Goal: Task Accomplishment & Management: Manage account settings

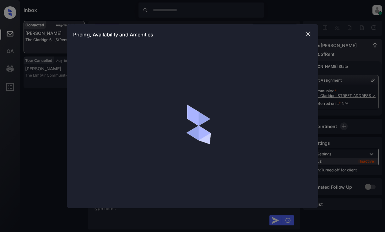
scroll to position [440, 0]
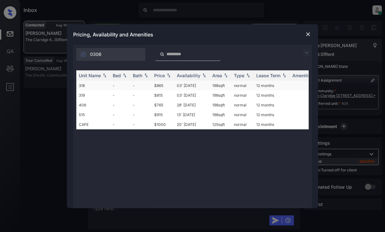
click at [190, 85] on td "03' Jan 19" at bounding box center [192, 86] width 36 height 10
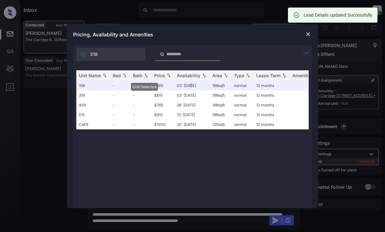
click at [308, 34] on img at bounding box center [308, 34] width 6 height 6
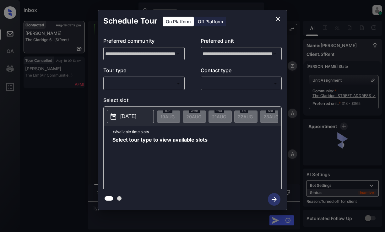
scroll to position [1246, 0]
click at [211, 21] on div "Off Platform" at bounding box center [210, 22] width 31 height 10
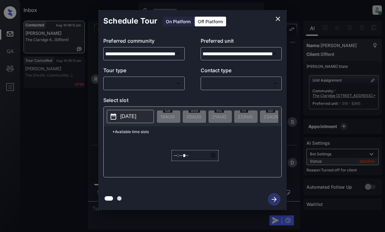
click at [166, 78] on div "​ ​" at bounding box center [143, 84] width 81 height 14
drag, startPoint x: 166, startPoint y: 89, endPoint x: 169, endPoint y: 80, distance: 9.6
click at [166, 88] on div "​ ​" at bounding box center [143, 84] width 81 height 14
click at [169, 82] on body "Inbox Dominic Ceralde Online Set yourself offline Set yourself on break Profile…" at bounding box center [192, 116] width 385 height 232
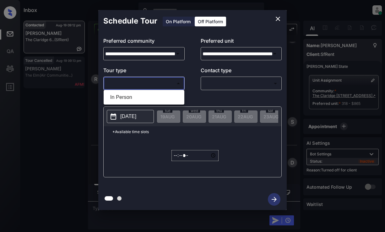
click at [169, 97] on li "In Person" at bounding box center [144, 97] width 78 height 11
type input "********"
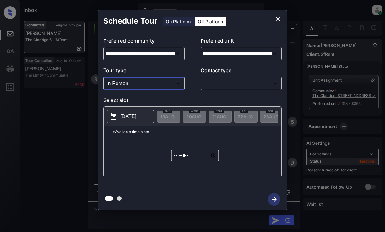
click at [232, 83] on body "Inbox Dominic Ceralde Online Set yourself offline Set yourself on break Profile…" at bounding box center [192, 116] width 385 height 232
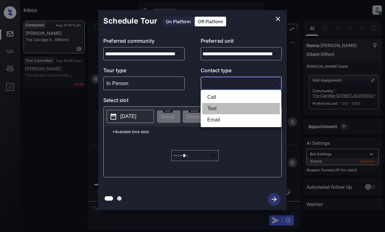
click at [229, 110] on li "Text" at bounding box center [241, 108] width 78 height 11
type input "****"
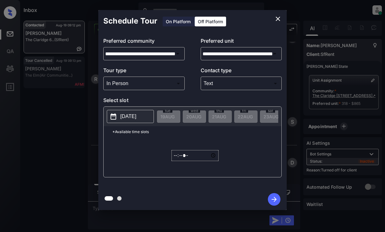
click at [134, 113] on p "2025-08-19" at bounding box center [128, 117] width 16 height 8
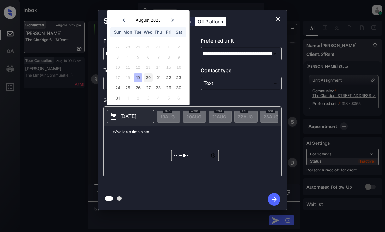
click at [146, 76] on div "20" at bounding box center [148, 78] width 8 height 8
click at [178, 159] on input "*****" at bounding box center [195, 155] width 47 height 11
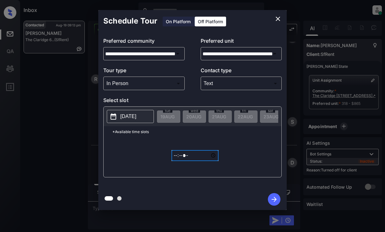
type input "*****"
click at [279, 197] on icon "button" at bounding box center [274, 199] width 13 height 13
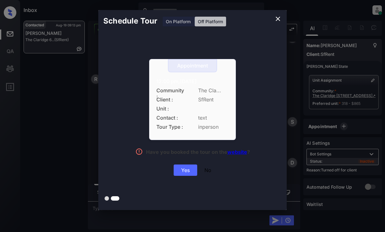
click at [184, 169] on div "Yes" at bounding box center [186, 170] width 24 height 11
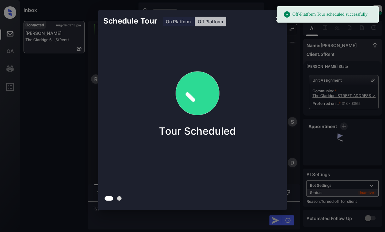
click at [84, 80] on div "Schedule Tour On Platform Off Platform Tour Scheduled" at bounding box center [192, 110] width 385 height 220
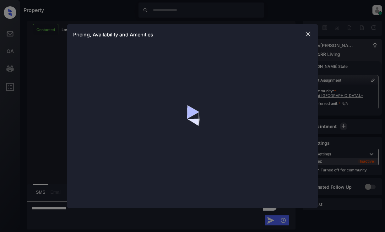
scroll to position [1875, 0]
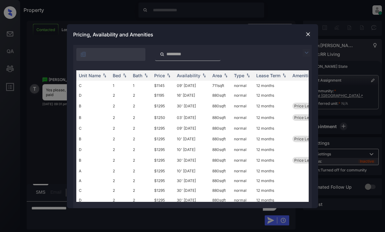
click at [305, 50] on img at bounding box center [307, 53] width 8 height 8
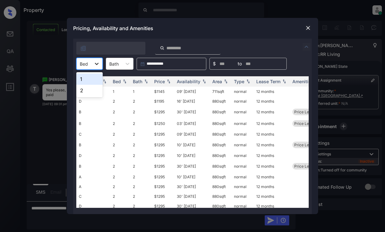
click at [95, 63] on icon at bounding box center [97, 64] width 6 height 6
click at [89, 91] on div "2" at bounding box center [89, 90] width 26 height 11
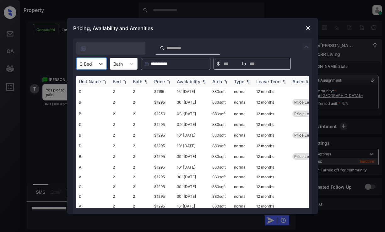
click at [169, 80] on img at bounding box center [169, 82] width 6 height 4
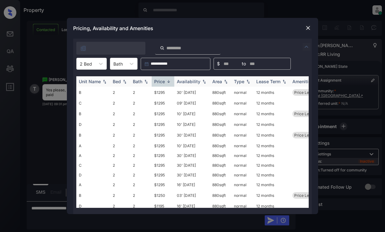
click at [169, 80] on img at bounding box center [169, 81] width 6 height 5
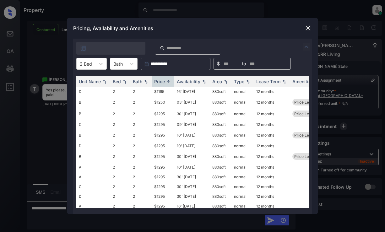
click at [307, 27] on img at bounding box center [308, 28] width 6 height 6
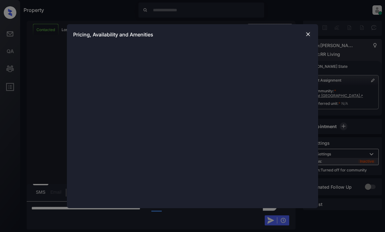
scroll to position [1875, 0]
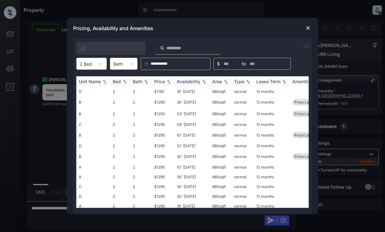
click at [166, 81] on img at bounding box center [169, 82] width 6 height 4
click at [308, 30] on img at bounding box center [308, 28] width 6 height 6
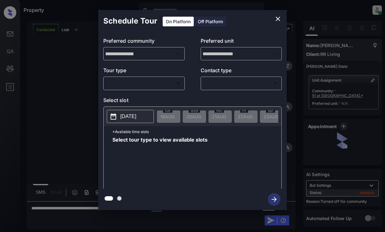
scroll to position [1969, 0]
click at [161, 82] on body "Property [PERSON_NAME] Online Set yourself offline Set yourself on break Profil…" at bounding box center [192, 116] width 385 height 232
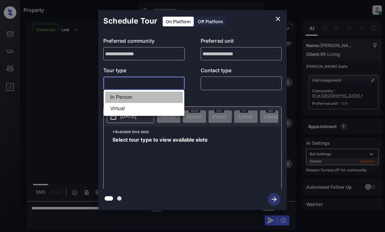
click at [158, 95] on li "In Person" at bounding box center [144, 97] width 78 height 11
type input "********"
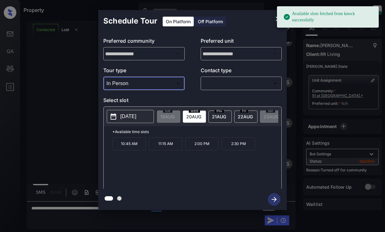
click at [133, 115] on p "[DATE]" at bounding box center [128, 117] width 16 height 8
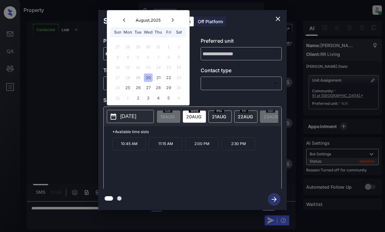
click at [278, 19] on icon "close" at bounding box center [278, 19] width 4 height 4
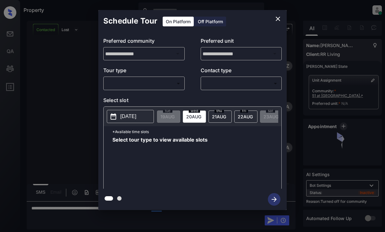
scroll to position [1969, 0]
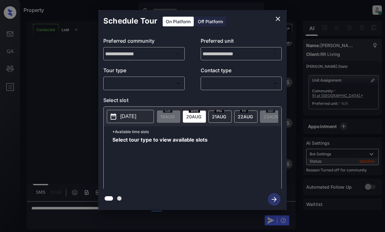
click at [168, 81] on body "Property [PERSON_NAME] Online Set yourself offline Set yourself on break Profil…" at bounding box center [192, 116] width 385 height 232
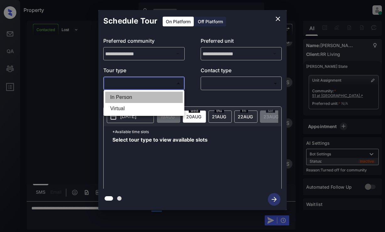
click at [161, 96] on li "In Person" at bounding box center [144, 97] width 78 height 11
type input "********"
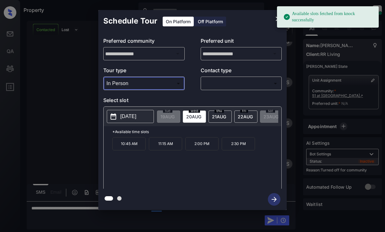
click at [252, 26] on div "Schedule Tour On Platform Off Platform" at bounding box center [192, 21] width 189 height 22
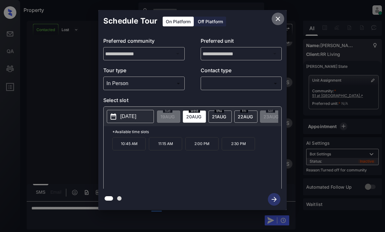
click at [278, 19] on icon "close" at bounding box center [278, 19] width 4 height 4
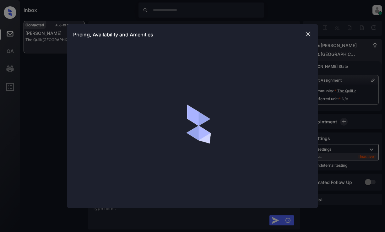
scroll to position [671, 0]
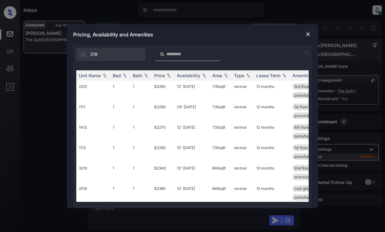
click at [307, 50] on img at bounding box center [307, 53] width 8 height 8
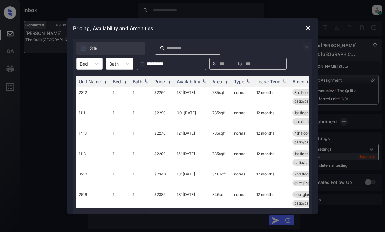
click at [75, 59] on div "**********" at bounding box center [192, 64] width 239 height 12
click at [86, 65] on div at bounding box center [84, 64] width 8 height 7
click at [89, 79] on div "1" at bounding box center [89, 79] width 26 height 11
click at [162, 82] on div "Price" at bounding box center [159, 81] width 11 height 5
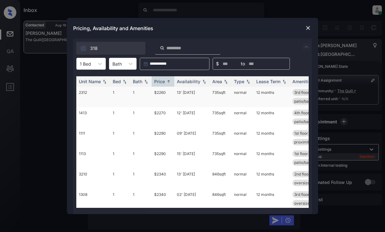
click at [158, 94] on td "$2260" at bounding box center [163, 97] width 23 height 20
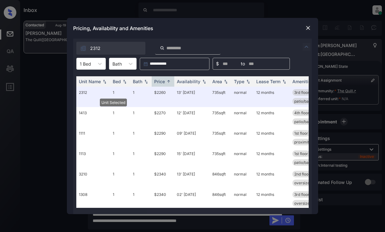
click at [311, 32] on div at bounding box center [309, 28] width 8 height 8
click at [307, 30] on img at bounding box center [308, 28] width 6 height 6
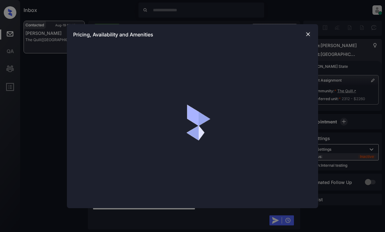
scroll to position [712, 0]
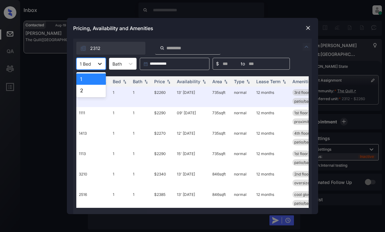
click at [96, 58] on div at bounding box center [99, 63] width 11 height 11
click at [89, 86] on div "2" at bounding box center [91, 90] width 30 height 11
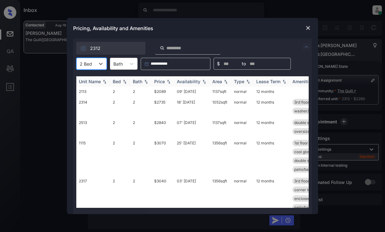
click at [167, 82] on img at bounding box center [169, 82] width 6 height 4
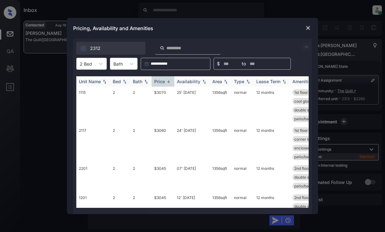
click at [167, 82] on img at bounding box center [169, 81] width 6 height 5
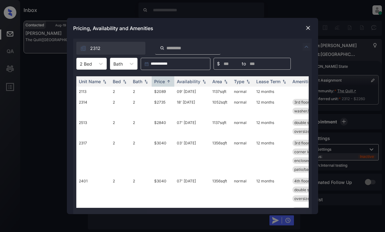
click at [307, 26] on img at bounding box center [308, 28] width 6 height 6
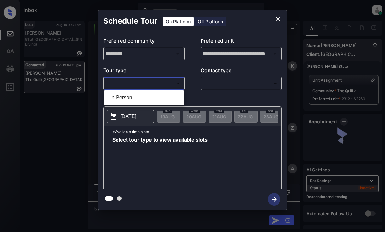
click at [142, 81] on body "Inbox [PERSON_NAME] Online Set yourself offline Set yourself on break Profile S…" at bounding box center [192, 116] width 385 height 232
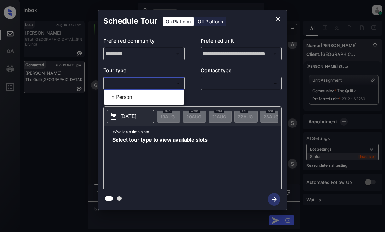
click at [148, 96] on li "In Person" at bounding box center [144, 97] width 78 height 11
type input "********"
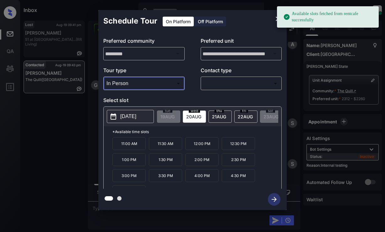
click at [256, 26] on div "Schedule Tour On Platform Off Platform" at bounding box center [192, 21] width 189 height 22
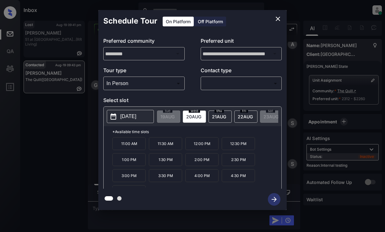
click at [276, 18] on icon "close" at bounding box center [278, 19] width 8 height 8
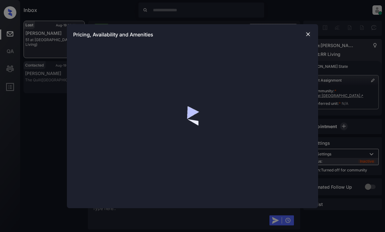
scroll to position [2016, 0]
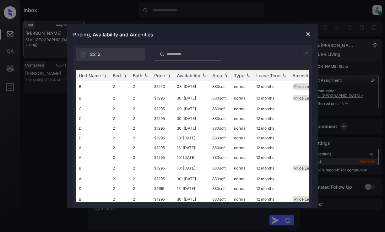
click at [305, 52] on img at bounding box center [307, 53] width 8 height 8
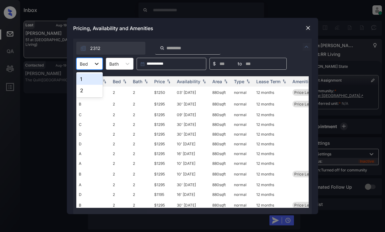
click at [94, 62] on icon at bounding box center [97, 64] width 6 height 6
click at [92, 89] on div "2" at bounding box center [89, 90] width 26 height 11
click at [165, 83] on div "Price" at bounding box center [159, 81] width 11 height 5
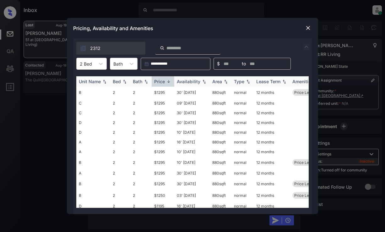
click at [165, 83] on div "Price" at bounding box center [159, 81] width 11 height 5
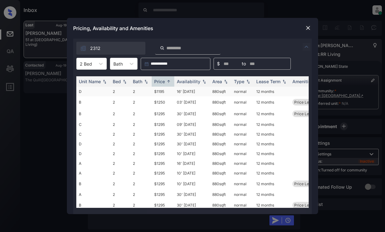
click at [164, 91] on td "$1195" at bounding box center [163, 92] width 23 height 10
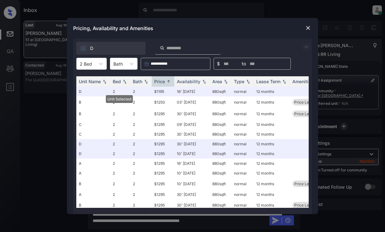
click at [309, 26] on img at bounding box center [308, 28] width 6 height 6
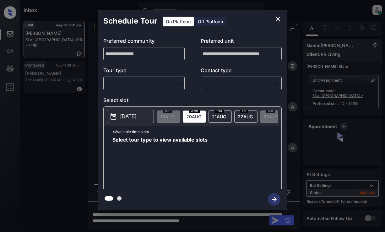
scroll to position [2402, 0]
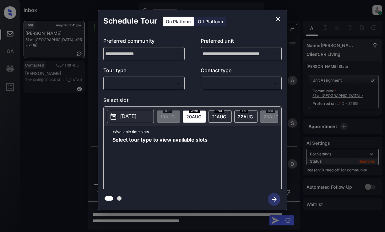
click at [157, 86] on body "Inbox [PERSON_NAME] Online Set yourself offline Set yourself on break Profile S…" at bounding box center [192, 116] width 385 height 232
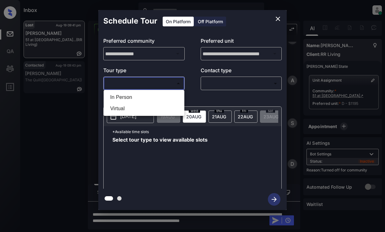
click at [157, 96] on li "In Person" at bounding box center [144, 97] width 78 height 11
type input "********"
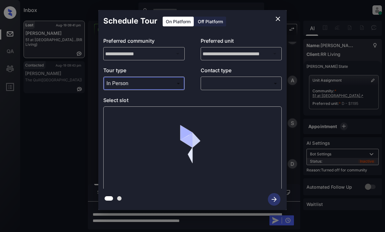
click at [222, 84] on body "Inbox [PERSON_NAME] Online Set yourself offline Set yourself on break Profile S…" at bounding box center [192, 116] width 385 height 232
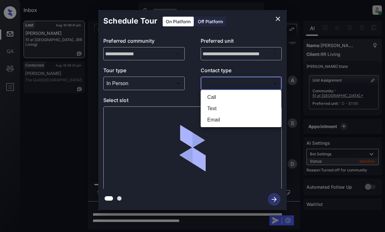
click at [223, 108] on li "Text" at bounding box center [241, 108] width 78 height 11
type input "****"
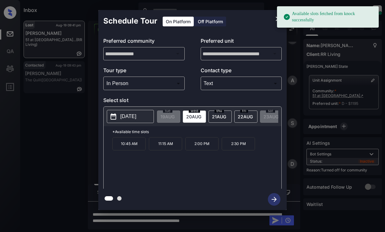
click at [175, 118] on span "20 AUG" at bounding box center [168, 116] width 14 height 5
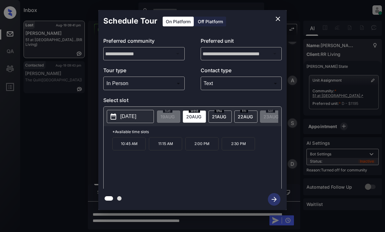
click at [128, 145] on p "10:45 AM" at bounding box center [129, 143] width 33 height 13
click at [278, 198] on icon "button" at bounding box center [274, 199] width 13 height 13
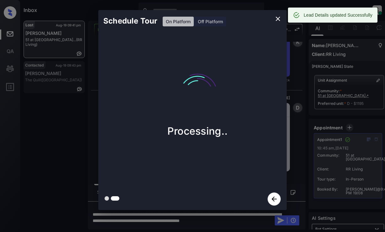
scroll to position [2687, 0]
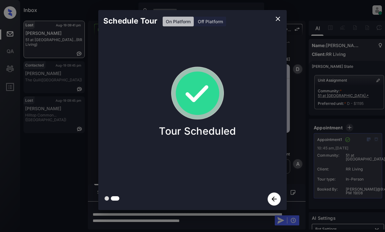
click at [54, 173] on div "Schedule Tour On Platform Off Platform Tour Scheduled" at bounding box center [192, 110] width 385 height 220
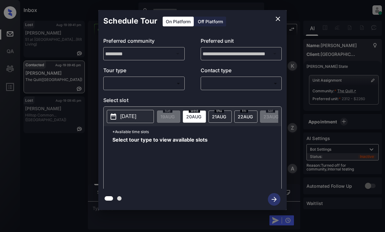
scroll to position [1689, 0]
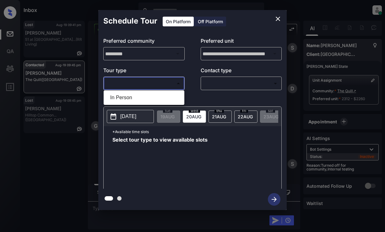
click at [145, 78] on body "Inbox Dominic Ceralde Online Set yourself offline Set yourself on break Profile…" at bounding box center [192, 116] width 385 height 232
click at [156, 94] on ul "In Person" at bounding box center [144, 98] width 81 height 14
click at [158, 98] on li "In Person" at bounding box center [144, 97] width 78 height 11
type input "********"
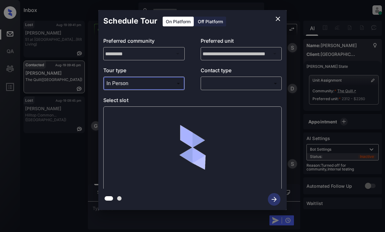
click at [236, 84] on body "Inbox Dominic Ceralde Online Set yourself offline Set yourself on break Profile…" at bounding box center [192, 116] width 385 height 232
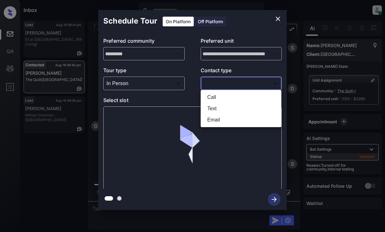
click at [226, 108] on li "Text" at bounding box center [241, 108] width 78 height 11
type input "****"
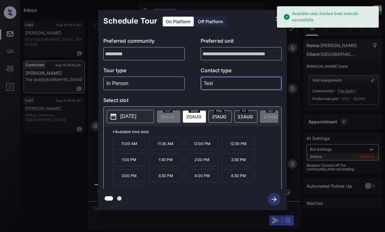
click at [175, 114] on span "20 AUG" at bounding box center [168, 116] width 14 height 5
click at [128, 147] on p "11:00 AM" at bounding box center [129, 143] width 33 height 13
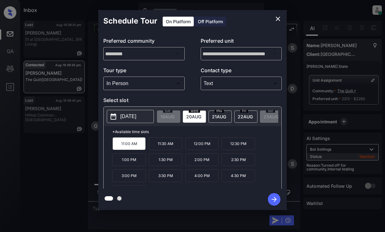
click at [277, 205] on icon "button" at bounding box center [274, 199] width 13 height 13
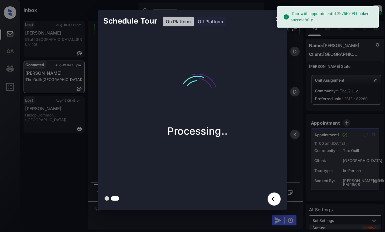
scroll to position [1878, 0]
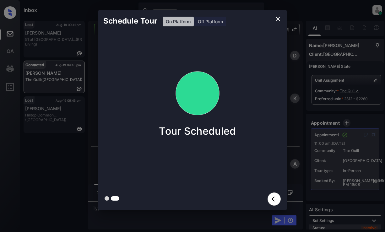
click at [68, 169] on div "Schedule Tour On Platform Off Platform Tour Scheduled" at bounding box center [192, 110] width 385 height 220
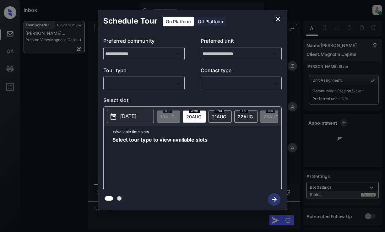
scroll to position [409, 0]
click at [156, 83] on body "Inbox [PERSON_NAME] Online Set yourself offline Set yourself on break Profile S…" at bounding box center [192, 116] width 385 height 232
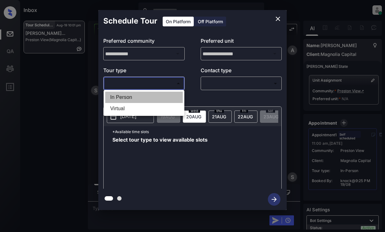
click at [155, 97] on li "In Person" at bounding box center [144, 97] width 78 height 11
type input "********"
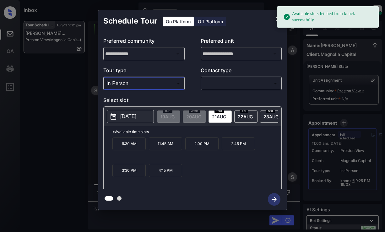
click at [273, 17] on button "close" at bounding box center [278, 19] width 13 height 13
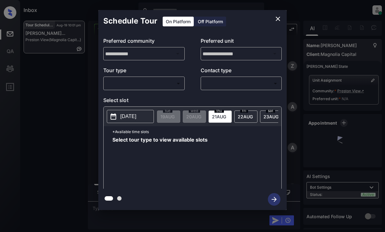
scroll to position [409, 0]
click at [161, 82] on body "Inbox [PERSON_NAME] Online Set yourself offline Set yourself on break Profile S…" at bounding box center [192, 116] width 385 height 232
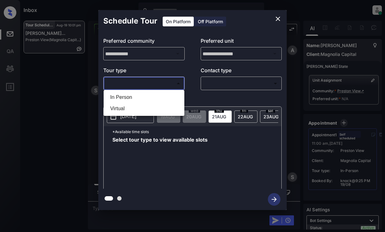
click at [281, 19] on div at bounding box center [192, 116] width 385 height 232
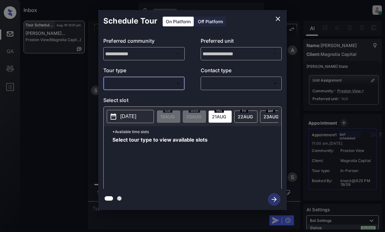
click at [275, 19] on icon "close" at bounding box center [278, 19] width 8 height 8
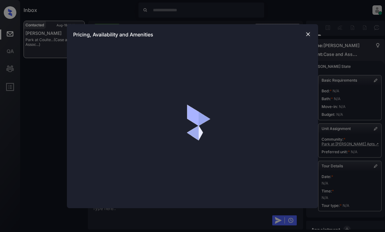
scroll to position [2791, 0]
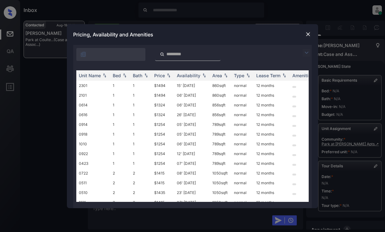
click at [303, 51] on div at bounding box center [192, 53] width 239 height 16
click at [306, 51] on img at bounding box center [307, 53] width 8 height 8
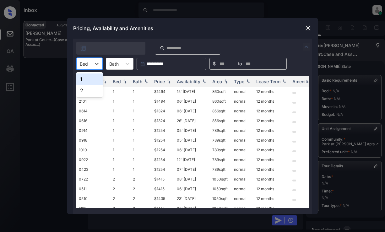
click at [90, 62] on div "Bed" at bounding box center [84, 63] width 14 height 9
click at [89, 90] on div "2" at bounding box center [89, 90] width 26 height 11
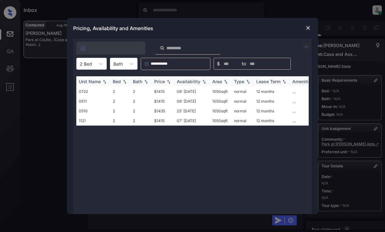
click at [168, 79] on div "Price" at bounding box center [163, 81] width 18 height 5
click at [169, 79] on div "Price" at bounding box center [163, 81] width 18 height 5
click at [162, 92] on td "$1415" at bounding box center [163, 92] width 23 height 10
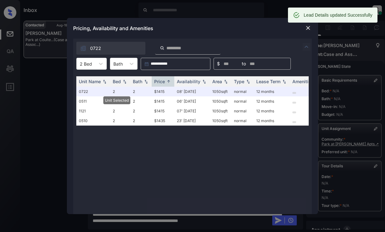
click at [305, 27] on div at bounding box center [309, 28] width 8 height 8
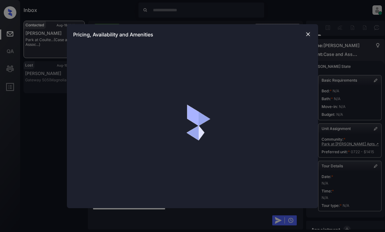
scroll to position [2791, 0]
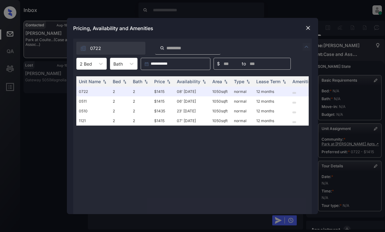
click at [308, 27] on img at bounding box center [308, 28] width 6 height 6
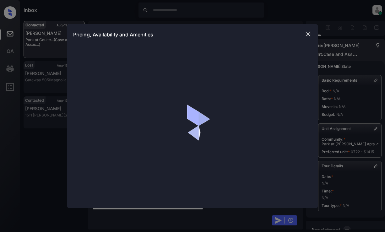
scroll to position [2791, 0]
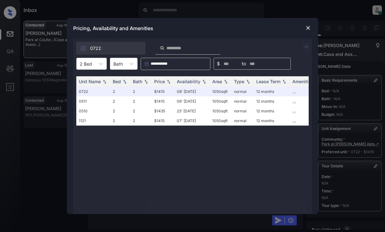
click at [310, 28] on img at bounding box center [308, 28] width 6 height 6
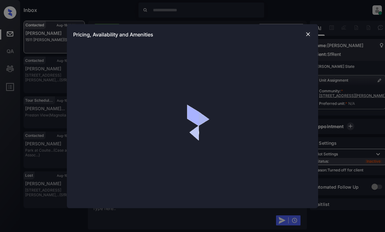
scroll to position [565, 0]
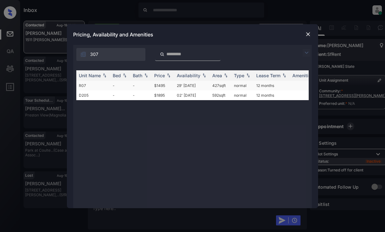
click at [111, 85] on td "-" at bounding box center [120, 86] width 20 height 10
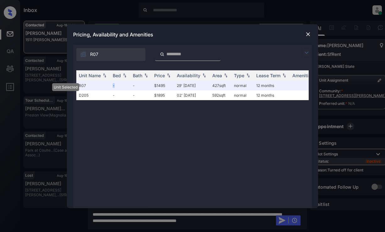
click at [309, 31] on img at bounding box center [308, 34] width 6 height 6
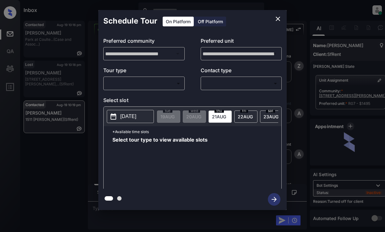
scroll to position [654, 0]
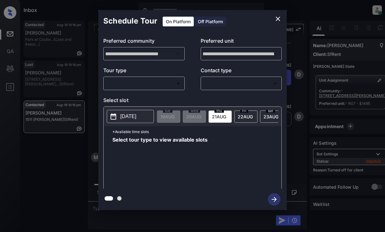
click at [216, 22] on div "Off Platform" at bounding box center [210, 22] width 31 height 10
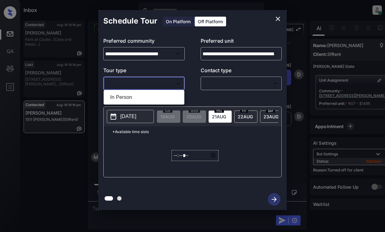
click at [171, 86] on body "Inbox Dominic Ceralde Online Set yourself offline Set yourself on break Profile…" at bounding box center [192, 116] width 385 height 232
click at [165, 98] on li "In Person" at bounding box center [144, 97] width 78 height 11
type input "********"
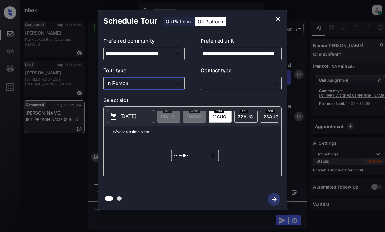
click at [227, 83] on body "Inbox Dominic Ceralde Online Set yourself offline Set yourself on break Profile…" at bounding box center [192, 116] width 385 height 232
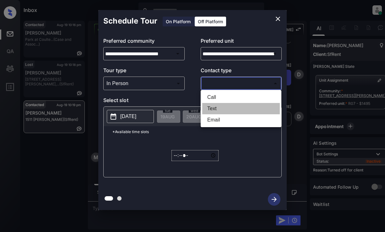
click at [219, 105] on li "Text" at bounding box center [241, 108] width 78 height 11
type input "****"
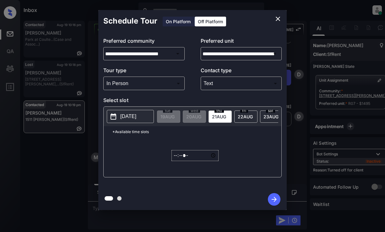
click at [136, 118] on p "2025-08-20" at bounding box center [128, 117] width 16 height 8
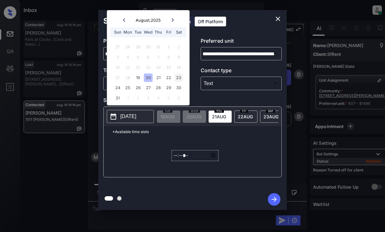
click at [179, 79] on div "23" at bounding box center [179, 78] width 8 height 8
click at [175, 156] on input "*****" at bounding box center [195, 155] width 47 height 11
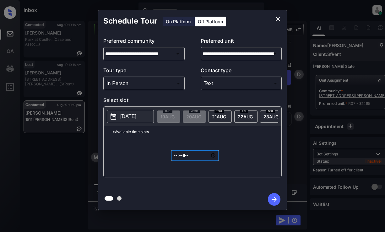
type input "*****"
click at [277, 194] on button "button" at bounding box center [274, 199] width 20 height 16
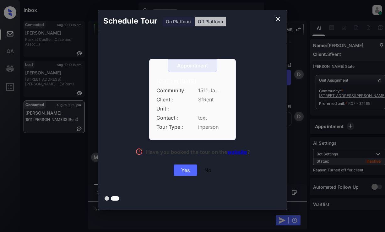
click at [180, 164] on div "Appointment 10:30 am,Sat,23-Aug-2025 Community : 1511 Ja... Client : SfRent Uni…" at bounding box center [192, 117] width 141 height 117
click at [184, 169] on div "Yes" at bounding box center [186, 170] width 24 height 11
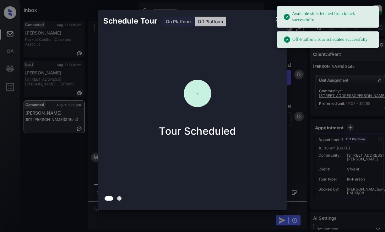
click at [64, 150] on div "Schedule Tour On Platform Off Platform Tour Scheduled" at bounding box center [192, 110] width 385 height 220
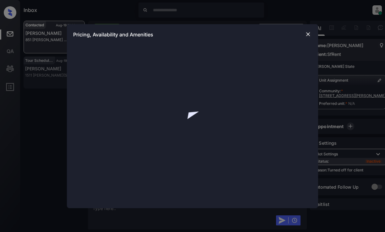
scroll to position [288, 0]
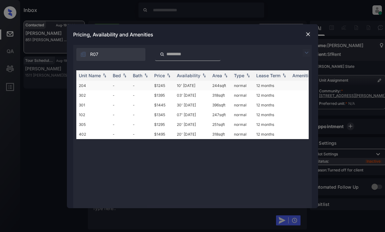
click at [204, 83] on td "10' Jun 20" at bounding box center [192, 86] width 36 height 10
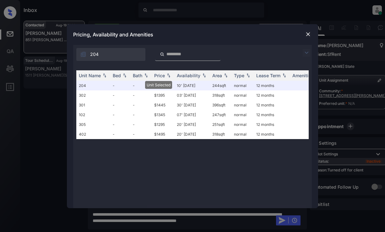
click at [308, 32] on img at bounding box center [308, 34] width 6 height 6
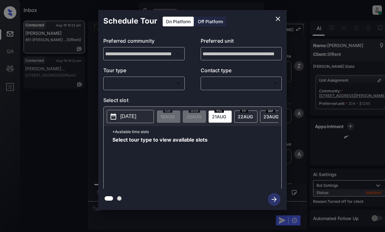
scroll to position [644, 0]
click at [204, 19] on div "Off Platform" at bounding box center [210, 22] width 31 height 10
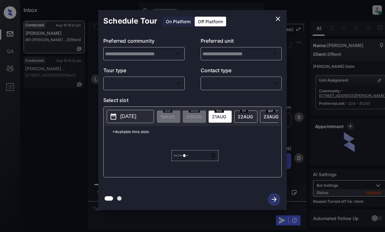
type input "**********"
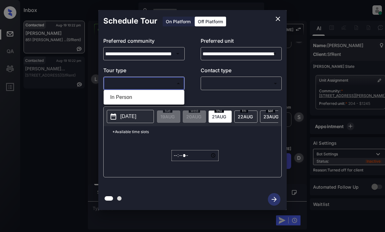
click at [157, 86] on body "Inbox [PERSON_NAME] Online Set yourself offline Set yourself on break Profile S…" at bounding box center [192, 116] width 385 height 232
click at [154, 98] on li "In Person" at bounding box center [144, 97] width 78 height 11
type input "********"
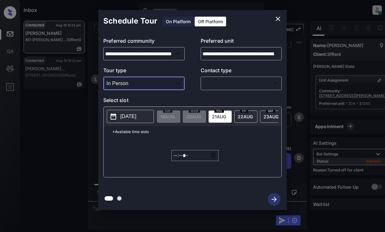
click at [212, 82] on body "Inbox [PERSON_NAME] Online Set yourself offline Set yourself on break Profile S…" at bounding box center [192, 116] width 385 height 232
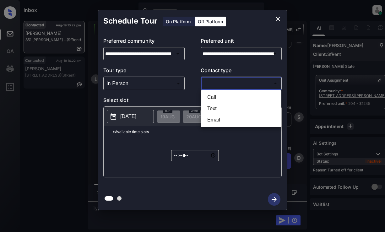
click at [215, 109] on li "Text" at bounding box center [241, 108] width 78 height 11
type input "****"
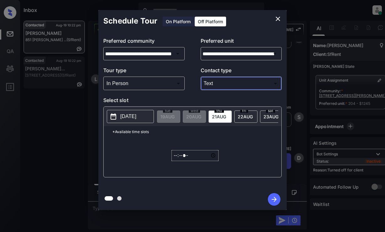
click at [128, 113] on p "[DATE]" at bounding box center [128, 117] width 16 height 8
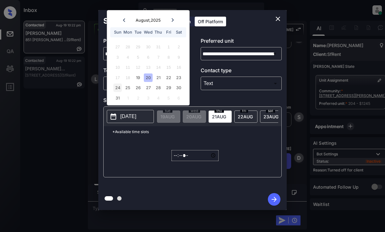
click at [119, 87] on div "24" at bounding box center [117, 88] width 8 height 8
click at [172, 158] on input "*****" at bounding box center [195, 155] width 47 height 11
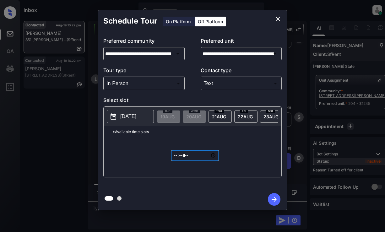
type input "*****"
click at [274, 196] on icon "button" at bounding box center [274, 199] width 13 height 13
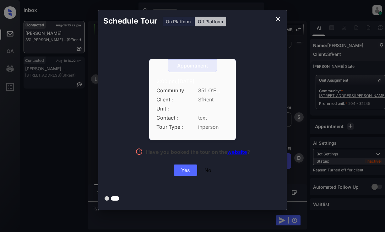
click at [181, 164] on div "Appointment 2:00 pm,Sun,24-Aug-2025 Community : 851 O’F... Client : SfRent Unit…" at bounding box center [192, 117] width 141 height 117
click at [179, 172] on div "Yes" at bounding box center [186, 170] width 24 height 11
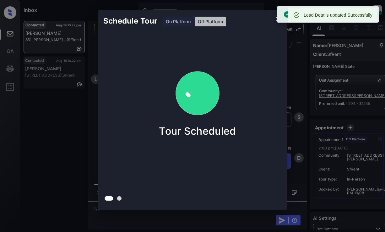
click at [344, 110] on div "Schedule Tour On Platform Off Platform Tour Scheduled" at bounding box center [192, 110] width 385 height 220
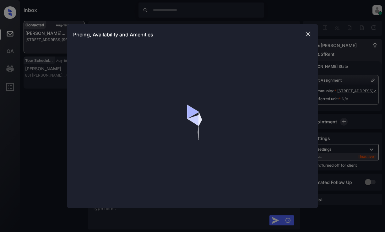
scroll to position [723, 0]
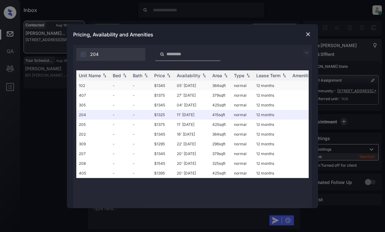
click at [181, 87] on td "05' Sep 20" at bounding box center [192, 86] width 36 height 10
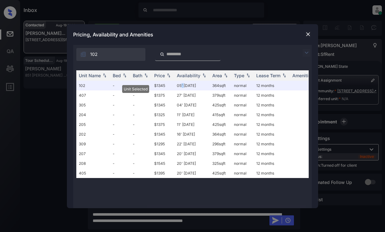
click at [309, 33] on img at bounding box center [308, 34] width 6 height 6
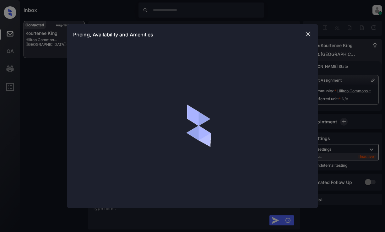
scroll to position [877, 0]
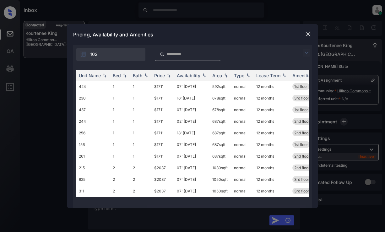
click at [306, 54] on img at bounding box center [307, 53] width 8 height 8
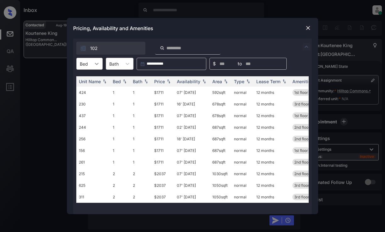
click at [93, 68] on div at bounding box center [96, 63] width 11 height 11
click at [89, 92] on div "2" at bounding box center [89, 90] width 26 height 11
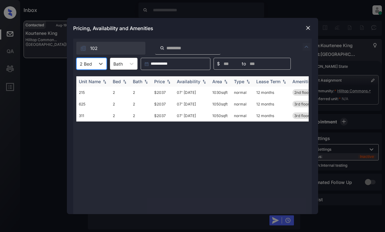
click at [164, 83] on div "Price" at bounding box center [159, 81] width 11 height 5
click at [164, 94] on td "$2037" at bounding box center [163, 93] width 23 height 12
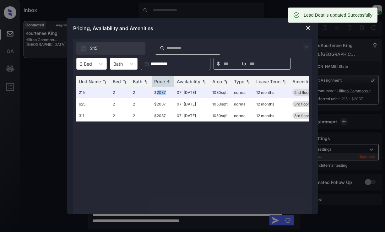
click at [307, 27] on img at bounding box center [308, 28] width 6 height 6
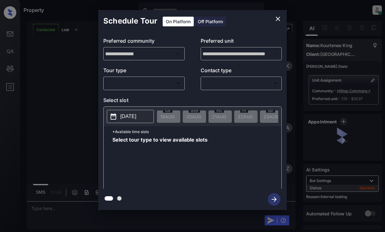
scroll to position [1405, 0]
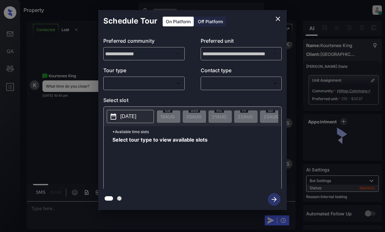
click at [149, 84] on body "Property [PERSON_NAME] Online Set yourself offline Set yourself on break Profil…" at bounding box center [192, 116] width 385 height 232
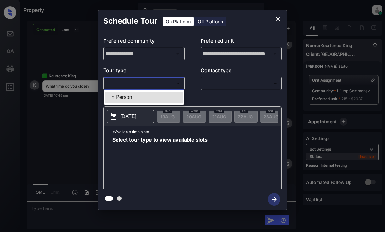
click at [152, 98] on li "In Person" at bounding box center [144, 97] width 78 height 11
type input "********"
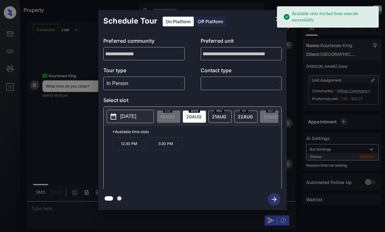
click at [175, 117] on span "21 AUG" at bounding box center [168, 116] width 14 height 5
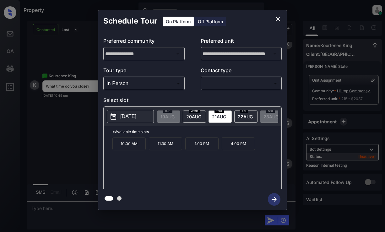
click at [236, 117] on div "fri 22 AUG" at bounding box center [245, 117] width 23 height 12
click at [175, 115] on span "20 AUG" at bounding box center [168, 116] width 14 height 5
click at [278, 19] on icon "close" at bounding box center [278, 19] width 4 height 4
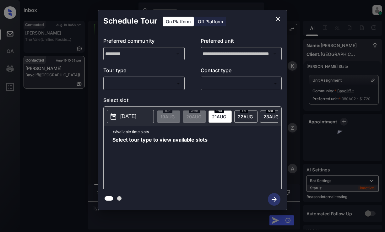
scroll to position [400, 0]
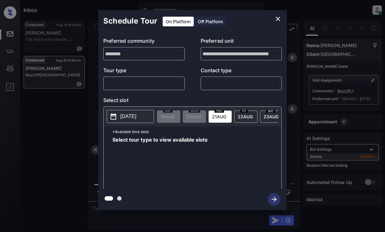
click at [174, 85] on body "Inbox [PERSON_NAME] Online Set yourself offline Set yourself on break Profile S…" at bounding box center [192, 116] width 385 height 232
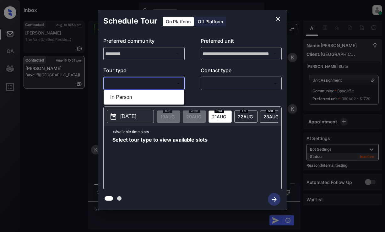
click at [172, 101] on li "In Person" at bounding box center [144, 97] width 78 height 11
type input "********"
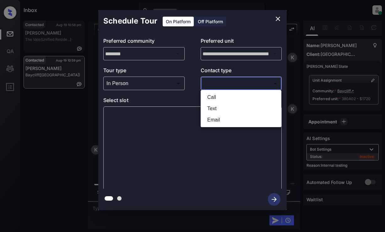
click at [251, 85] on body "Inbox [PERSON_NAME] Online Set yourself offline Set yourself on break Profile S…" at bounding box center [192, 116] width 385 height 232
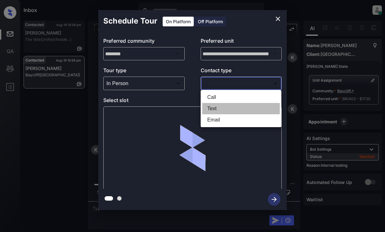
click at [233, 110] on li "Text" at bounding box center [241, 108] width 78 height 11
type input "****"
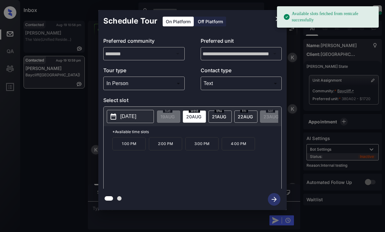
click at [171, 149] on p "2:00 PM" at bounding box center [165, 143] width 33 height 13
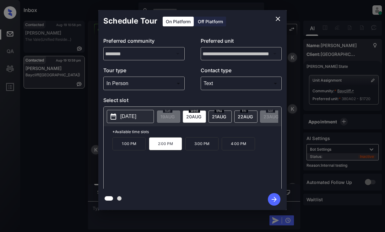
click at [278, 199] on icon "button" at bounding box center [274, 199] width 13 height 13
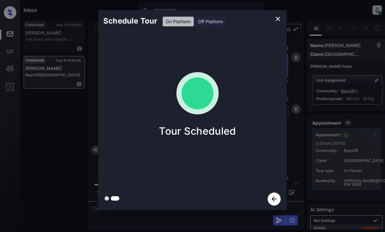
click at [294, 118] on div "Schedule Tour On Platform Off Platform Tour Scheduled" at bounding box center [192, 110] width 385 height 220
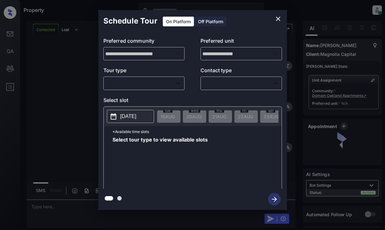
scroll to position [431, 0]
click at [137, 85] on body "Property Dominic Ceralde Online Set yourself offline Set yourself on break Prof…" at bounding box center [192, 115] width 385 height 230
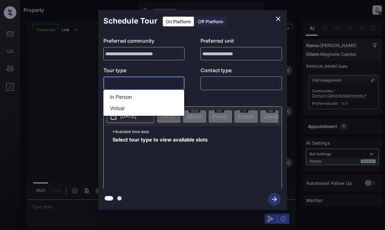
click at [280, 19] on div at bounding box center [192, 115] width 385 height 230
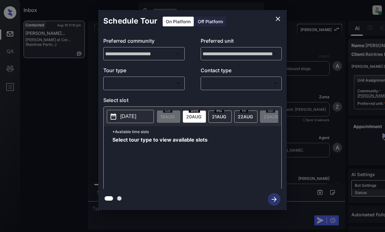
scroll to position [586, 0]
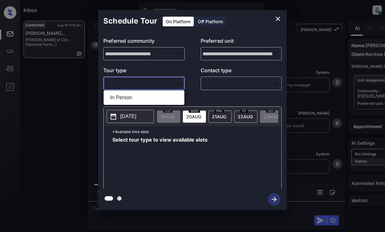
click at [157, 83] on body "Inbox [PERSON_NAME] Online Set yourself offline Set yourself on break Profile S…" at bounding box center [192, 116] width 385 height 232
click at [161, 96] on li "In Person" at bounding box center [144, 97] width 78 height 11
type input "********"
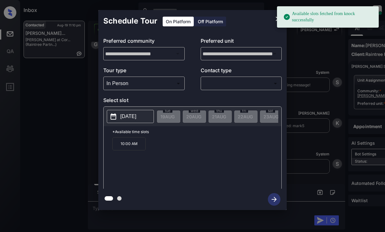
click at [136, 118] on p "[DATE]" at bounding box center [128, 117] width 16 height 8
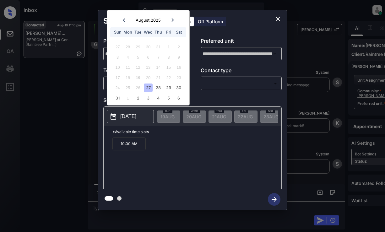
click at [278, 18] on icon "close" at bounding box center [278, 19] width 8 height 8
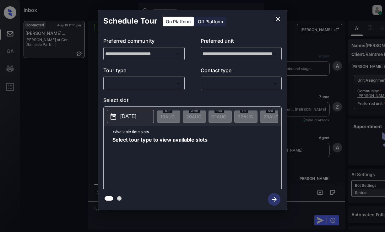
scroll to position [523, 0]
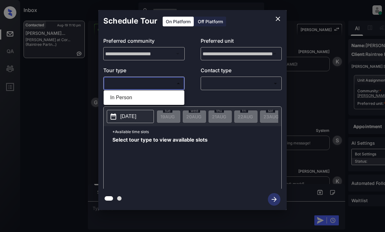
click at [164, 85] on body "Inbox [PERSON_NAME] Online Set yourself offline Set yourself on break Profile S…" at bounding box center [192, 116] width 385 height 232
click at [160, 97] on li "In Person" at bounding box center [144, 97] width 78 height 11
type input "********"
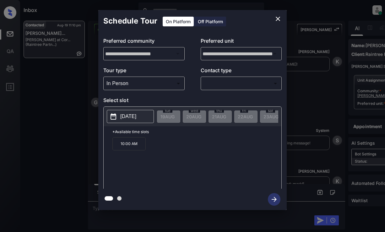
click at [136, 118] on p "2025-08-27" at bounding box center [128, 117] width 16 height 8
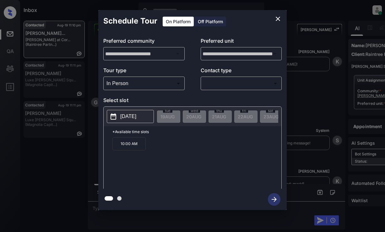
click at [248, 26] on div "Schedule Tour On Platform Off Platform" at bounding box center [192, 21] width 189 height 22
click at [278, 14] on button "close" at bounding box center [278, 19] width 13 height 13
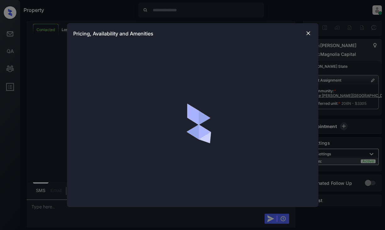
scroll to position [4739, 0]
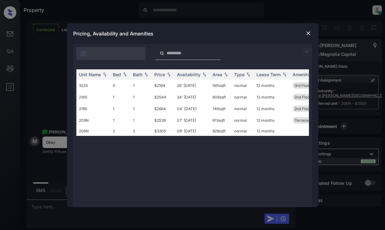
click at [306, 51] on img at bounding box center [307, 52] width 8 height 8
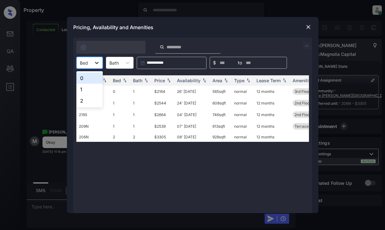
click at [98, 66] on div at bounding box center [96, 62] width 11 height 11
click at [91, 100] on div "2" at bounding box center [89, 100] width 26 height 11
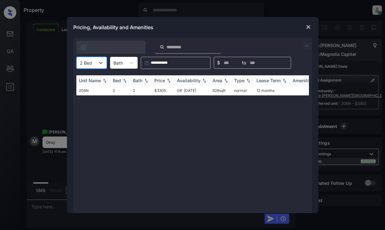
click at [156, 80] on div "Price" at bounding box center [159, 80] width 11 height 5
click at [305, 28] on div at bounding box center [309, 27] width 8 height 8
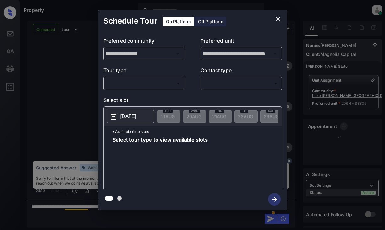
click at [165, 80] on body "Property Dominic Ceralde Online Set yourself offline Set yourself on break Prof…" at bounding box center [192, 115] width 385 height 230
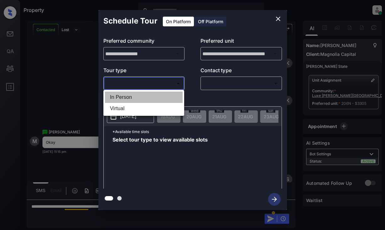
click at [161, 92] on li "In Person" at bounding box center [144, 97] width 78 height 11
type input "********"
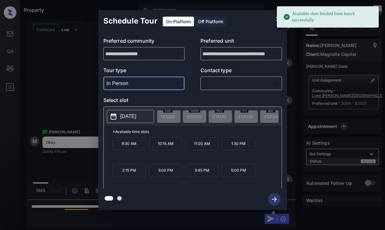
click at [136, 117] on p "2025-08-27" at bounding box center [128, 117] width 16 height 8
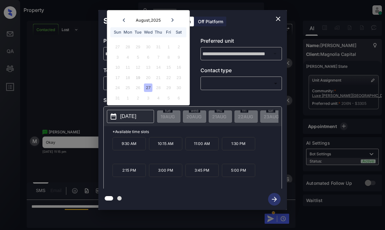
click at [147, 89] on div "27" at bounding box center [148, 88] width 8 height 8
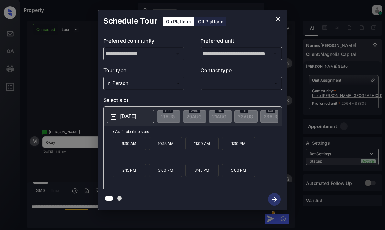
click at [136, 119] on p "2025-08-27" at bounding box center [128, 117] width 16 height 8
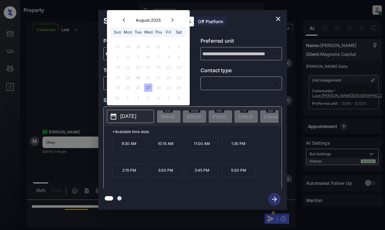
click at [277, 15] on button "close" at bounding box center [278, 19] width 13 height 13
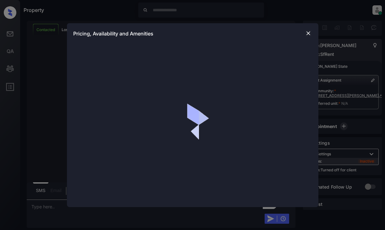
scroll to position [570, 0]
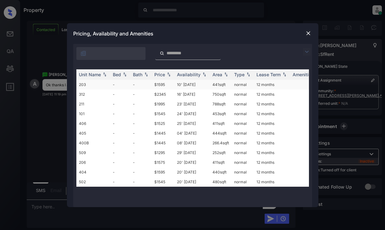
click at [250, 87] on td "normal" at bounding box center [243, 85] width 22 height 10
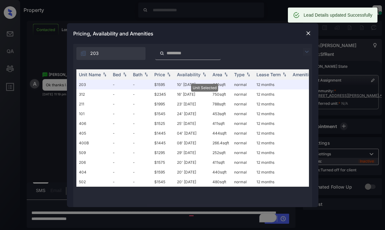
click at [305, 33] on img at bounding box center [308, 33] width 6 height 6
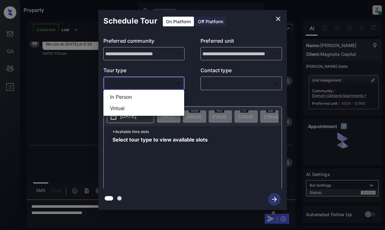
click at [143, 81] on body "Property Dominic Ceralde Online Set yourself offline Set yourself on break Prof…" at bounding box center [192, 115] width 385 height 230
click at [139, 109] on li "Virtual" at bounding box center [144, 108] width 78 height 11
type input "*******"
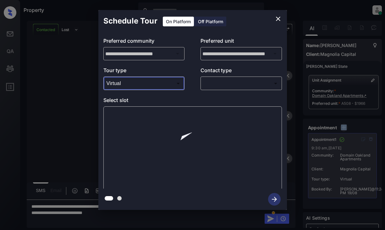
scroll to position [979, 0]
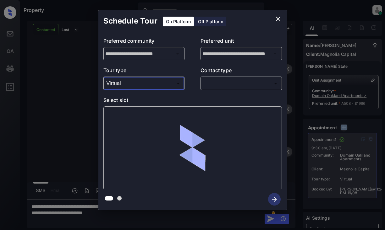
click at [273, 17] on button "close" at bounding box center [278, 19] width 13 height 13
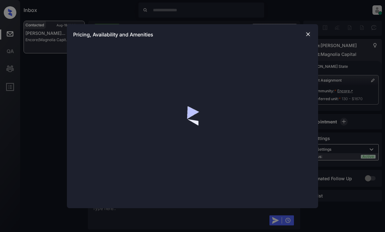
scroll to position [460, 0]
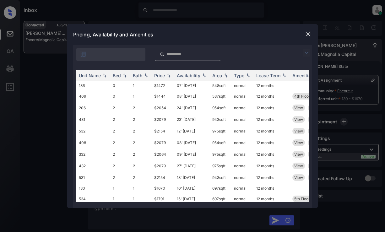
click at [307, 53] on img at bounding box center [307, 53] width 8 height 8
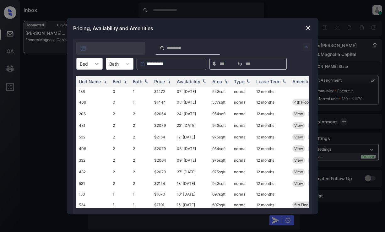
click at [97, 64] on icon at bounding box center [97, 64] width 4 height 2
click at [94, 78] on div "0" at bounding box center [89, 79] width 26 height 11
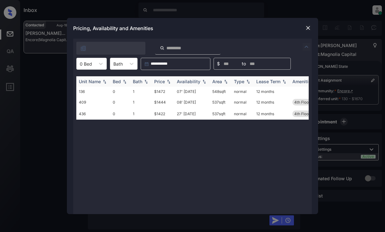
click at [160, 83] on div "Price" at bounding box center [159, 81] width 11 height 5
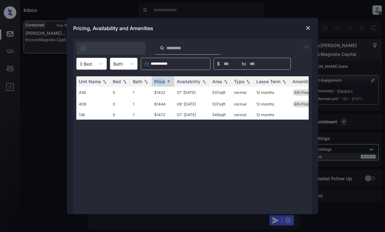
click at [309, 27] on img at bounding box center [308, 28] width 6 height 6
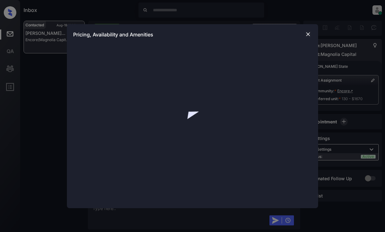
scroll to position [460, 0]
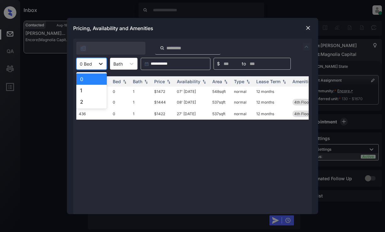
click at [105, 64] on div at bounding box center [100, 63] width 11 height 11
click at [95, 87] on div "1" at bounding box center [91, 90] width 30 height 11
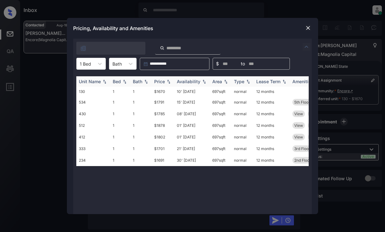
click at [164, 84] on div "Price" at bounding box center [159, 81] width 11 height 5
click at [307, 28] on img at bounding box center [308, 28] width 6 height 6
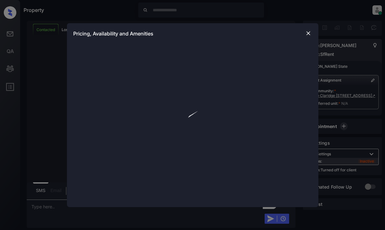
scroll to position [406, 0]
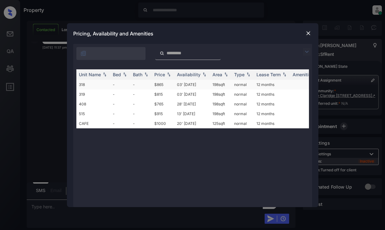
click at [180, 85] on td "03' [DATE]" at bounding box center [192, 85] width 36 height 10
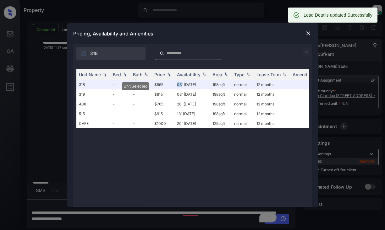
click at [308, 31] on img at bounding box center [308, 33] width 6 height 6
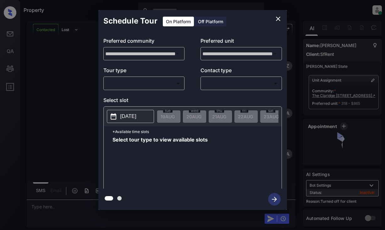
scroll to position [488, 0]
click at [210, 21] on div "Off Platform" at bounding box center [210, 22] width 31 height 10
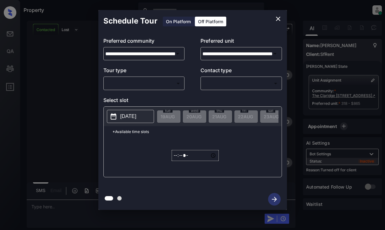
click at [160, 82] on body "Property [PERSON_NAME] Online Set yourself offline Set yourself on break Profil…" at bounding box center [192, 115] width 385 height 230
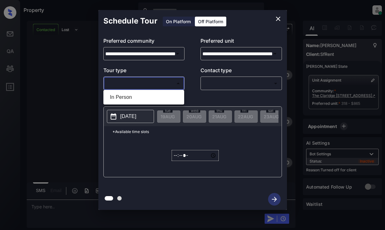
click at [157, 95] on li "In Person" at bounding box center [144, 97] width 78 height 11
type input "********"
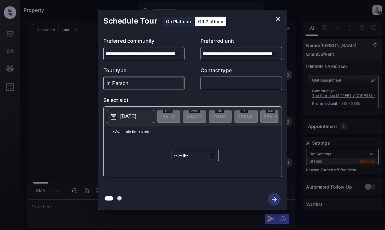
click at [221, 85] on body "Property [PERSON_NAME] Online Set yourself offline Set yourself on break Profil…" at bounding box center [192, 115] width 385 height 230
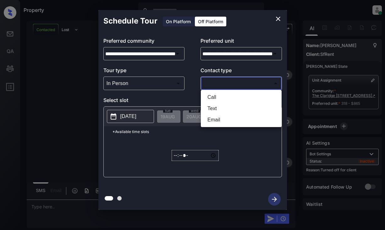
click at [214, 111] on li "Text" at bounding box center [241, 108] width 78 height 11
type input "****"
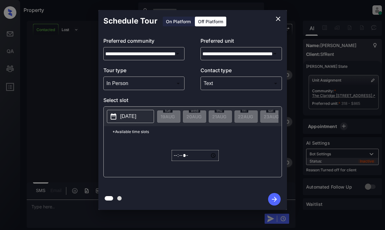
click at [136, 115] on p "[DATE]" at bounding box center [128, 117] width 16 height 8
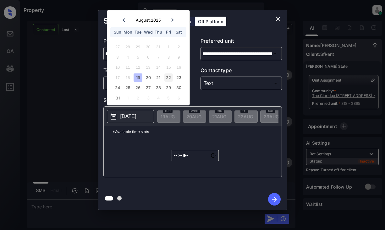
click at [169, 76] on div "22" at bounding box center [168, 78] width 8 height 8
click at [176, 159] on input "*****" at bounding box center [195, 155] width 47 height 11
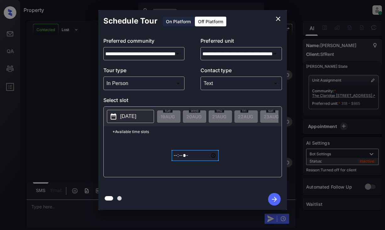
type input "*****"
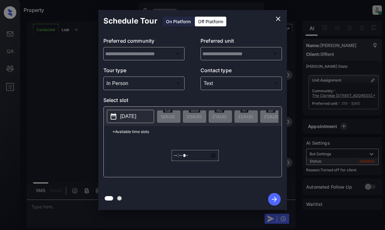
type input "**********"
